Goal: Task Accomplishment & Management: Complete application form

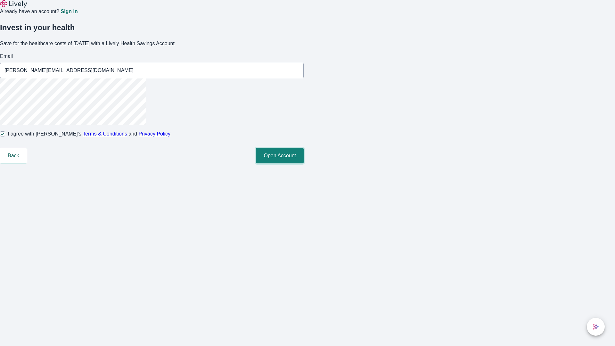
click at [304, 163] on button "Open Account" at bounding box center [280, 155] width 48 height 15
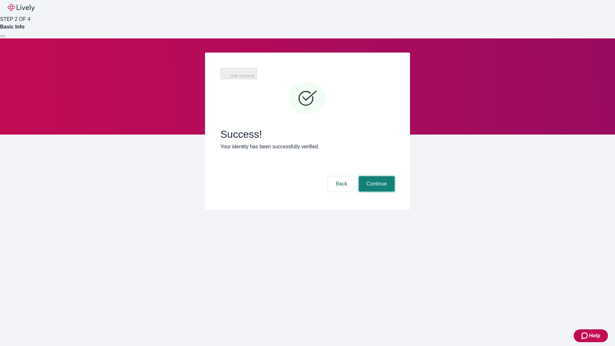
click at [376, 176] on button "Continue" at bounding box center [377, 183] width 36 height 15
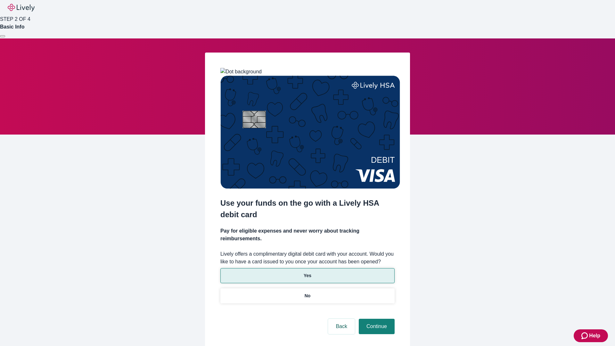
click at [307, 272] on p "Yes" at bounding box center [308, 275] width 8 height 7
click at [376, 319] on button "Continue" at bounding box center [377, 326] width 36 height 15
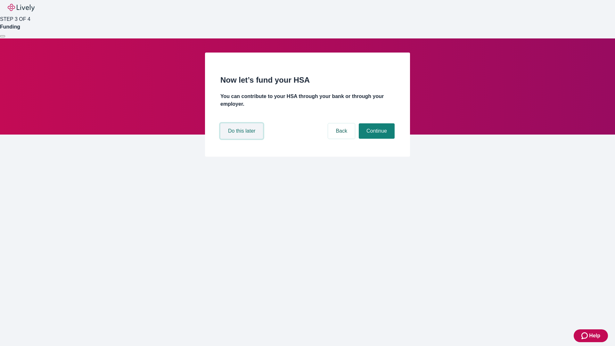
click at [242, 139] on button "Do this later" at bounding box center [241, 130] width 43 height 15
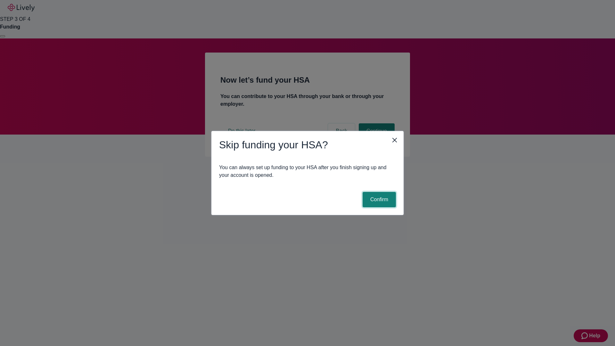
click at [378, 200] on button "Confirm" at bounding box center [379, 199] width 33 height 15
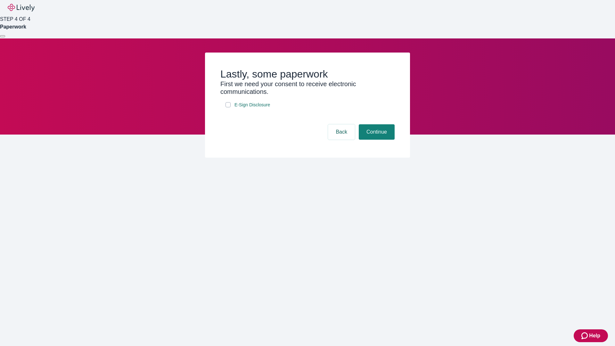
click at [228, 107] on input "E-Sign Disclosure" at bounding box center [228, 104] width 5 height 5
checkbox input "true"
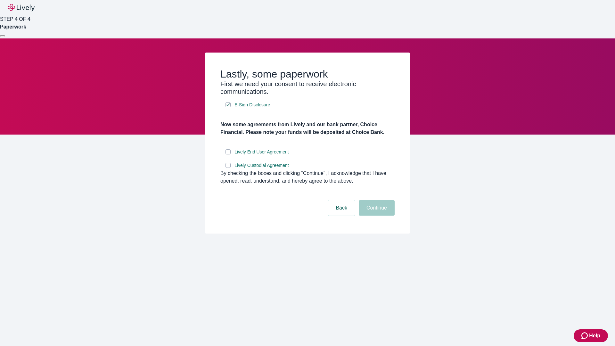
click at [228, 154] on input "Lively End User Agreement" at bounding box center [228, 151] width 5 height 5
checkbox input "true"
click at [228, 168] on input "Lively Custodial Agreement" at bounding box center [228, 165] width 5 height 5
checkbox input "true"
click at [376, 216] on button "Continue" at bounding box center [377, 207] width 36 height 15
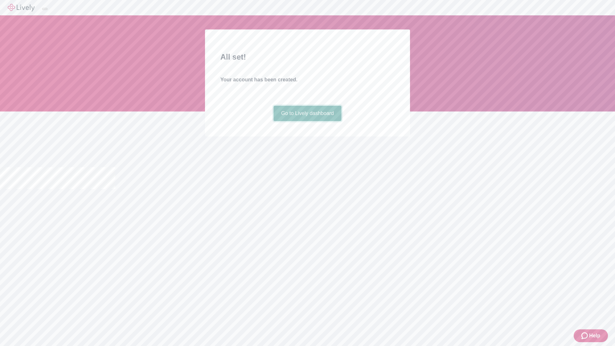
click at [307, 121] on link "Go to Lively dashboard" at bounding box center [308, 113] width 68 height 15
